Goal: Information Seeking & Learning: Learn about a topic

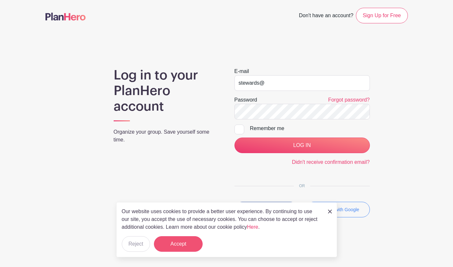
click at [187, 239] on button "Accept" at bounding box center [178, 245] width 49 height 16
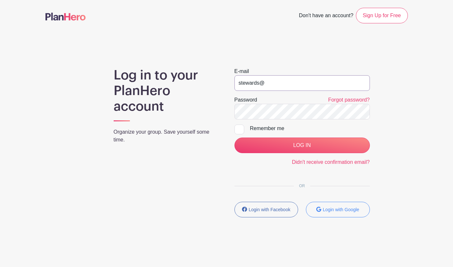
click at [272, 85] on input "stewards@" at bounding box center [302, 83] width 135 height 16
type input "[EMAIL_ADDRESS][DOMAIN_NAME]"
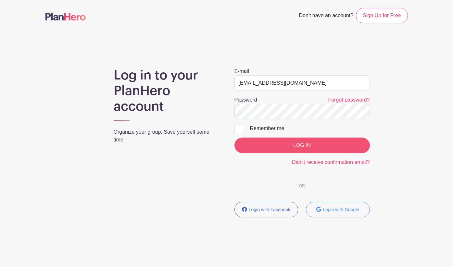
click at [307, 148] on input "LOG IN" at bounding box center [302, 146] width 135 height 16
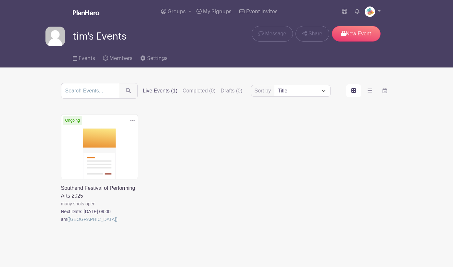
click at [61, 224] on link at bounding box center [61, 224] width 0 height 0
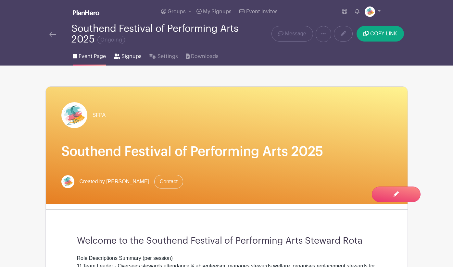
click at [129, 56] on span "Signups" at bounding box center [132, 57] width 20 height 8
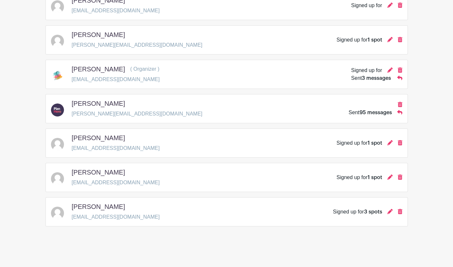
scroll to position [300, 0]
click at [58, 214] on img at bounding box center [57, 213] width 13 height 13
click at [361, 216] on div "Signed up for 3 spots" at bounding box center [357, 212] width 49 height 8
click at [368, 214] on span "3 spots" at bounding box center [373, 212] width 18 height 5
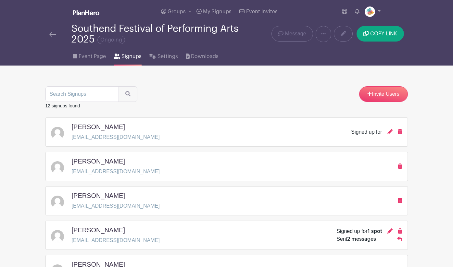
scroll to position [0, 0]
click at [92, 56] on span "Event Page" at bounding box center [92, 57] width 27 height 8
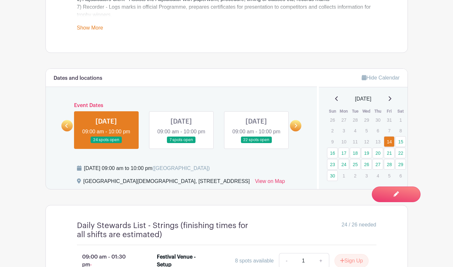
scroll to position [322, 0]
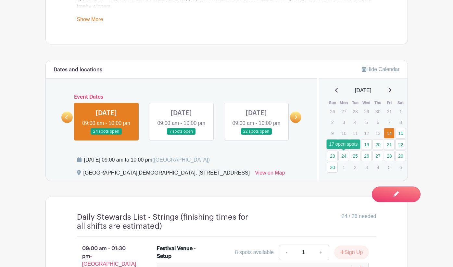
click at [343, 156] on link "24" at bounding box center [344, 156] width 11 height 11
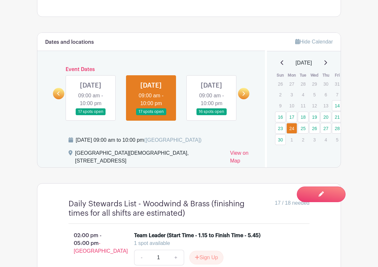
scroll to position [366, 0]
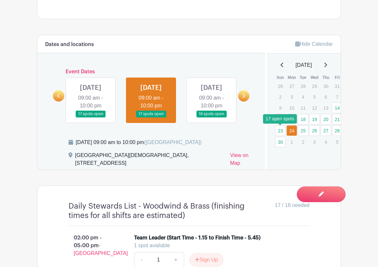
click at [282, 132] on link "23" at bounding box center [280, 130] width 11 height 11
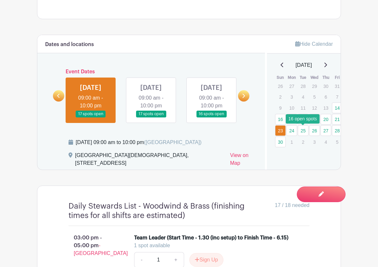
click at [304, 132] on link "25" at bounding box center [303, 130] width 11 height 11
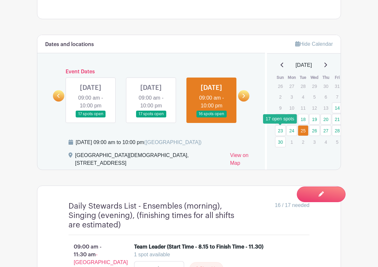
click at [283, 131] on link "23" at bounding box center [280, 130] width 11 height 11
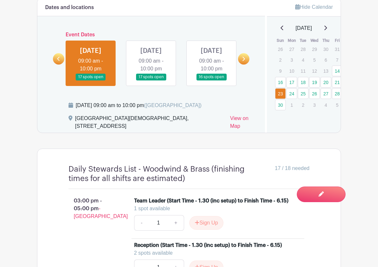
scroll to position [398, 0]
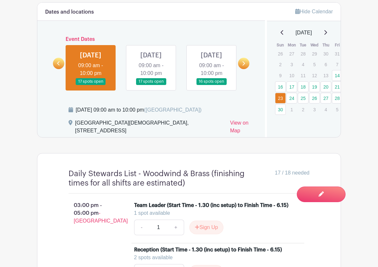
click at [151, 85] on link at bounding box center [151, 85] width 0 height 0
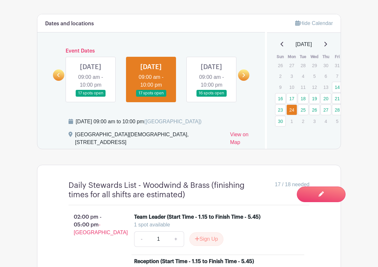
scroll to position [380, 0]
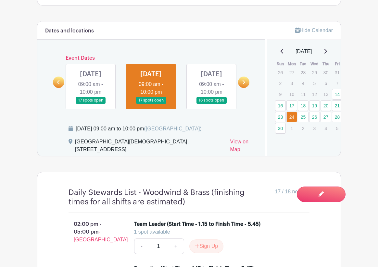
click at [212, 104] on link at bounding box center [212, 104] width 0 height 0
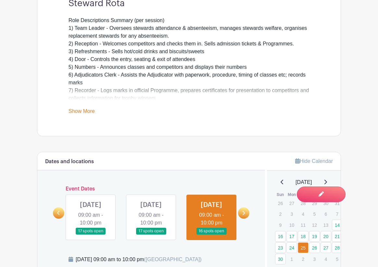
scroll to position [251, 0]
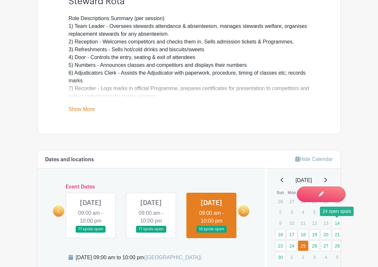
click at [338, 226] on link "14" at bounding box center [337, 223] width 11 height 11
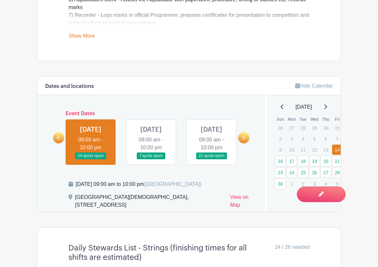
scroll to position [331, 0]
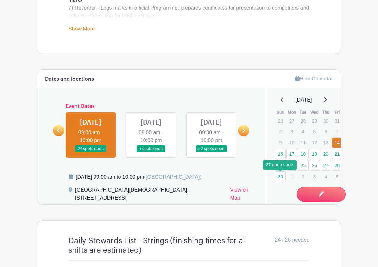
click at [280, 178] on link "30" at bounding box center [280, 177] width 11 height 11
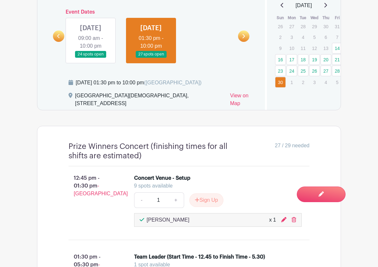
scroll to position [374, 0]
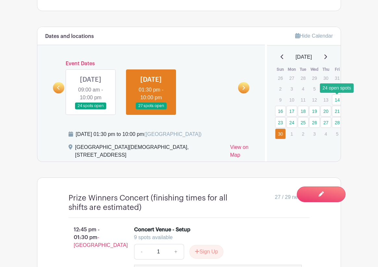
click at [336, 103] on link "14" at bounding box center [337, 100] width 11 height 11
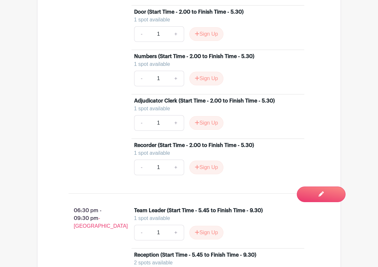
scroll to position [819, 0]
